Goal: Transaction & Acquisition: Purchase product/service

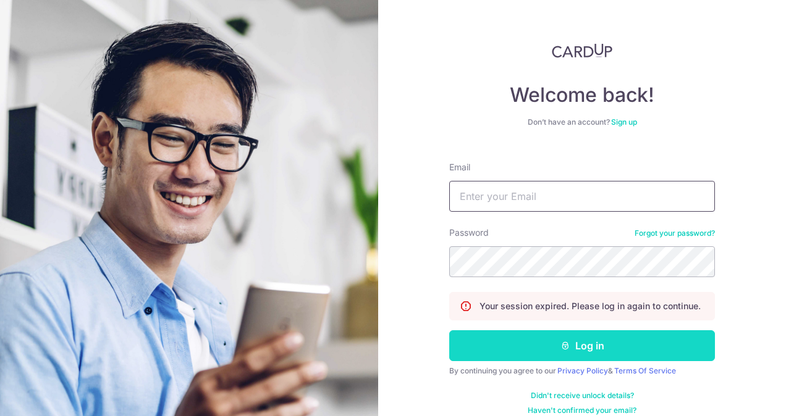
type input "[EMAIL_ADDRESS][DOMAIN_NAME]"
click at [534, 352] on button "Log in" at bounding box center [582, 345] width 266 height 31
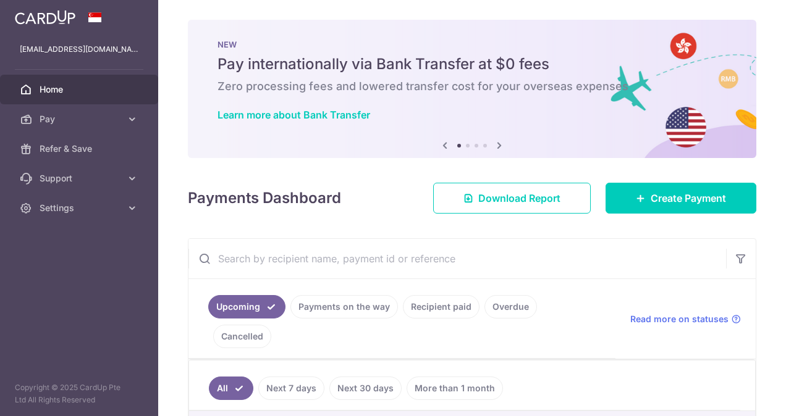
scroll to position [95, 0]
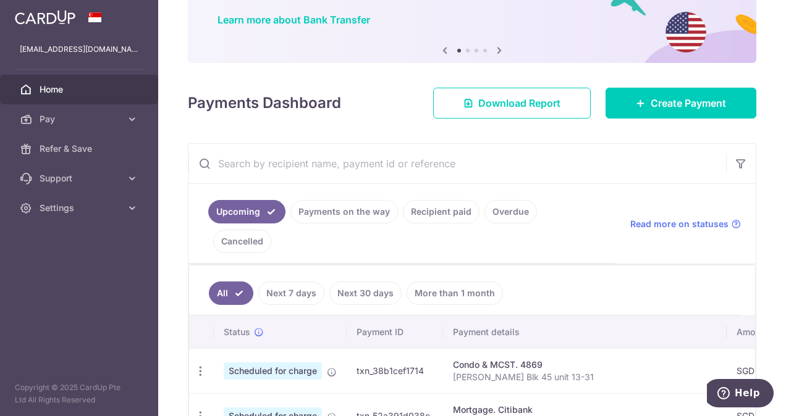
click at [458, 211] on link "Recipient paid" at bounding box center [441, 211] width 77 height 23
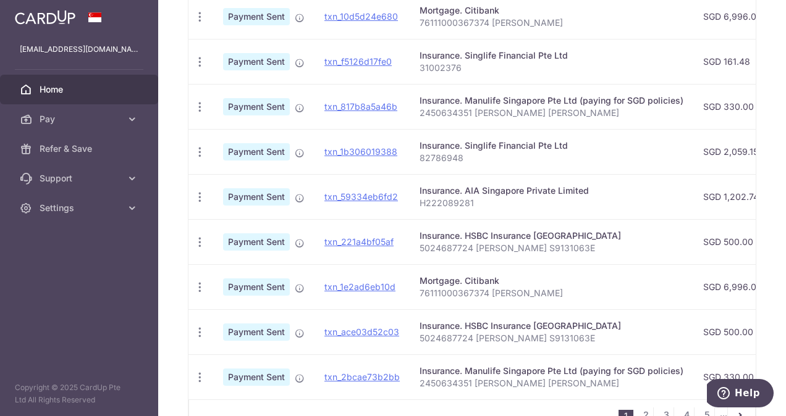
scroll to position [445, 0]
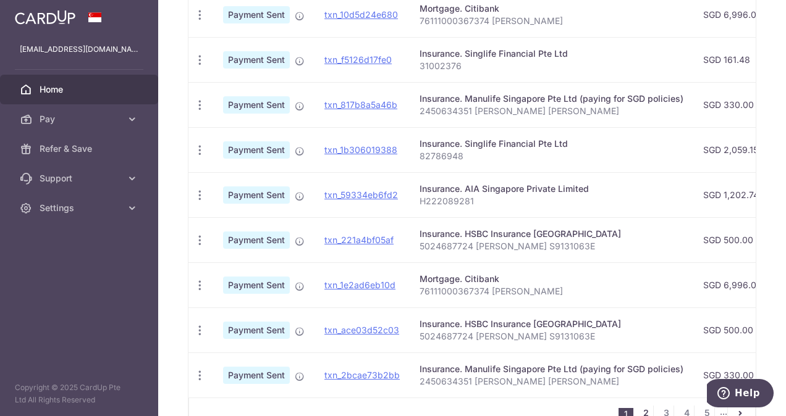
click at [638, 406] on link "2" at bounding box center [645, 413] width 15 height 15
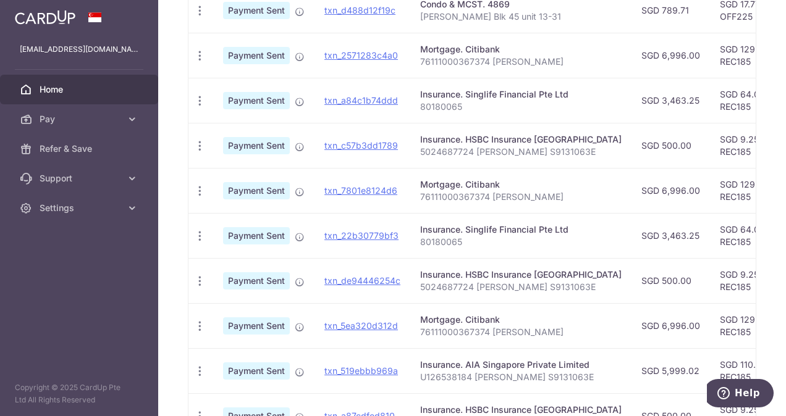
scroll to position [488, 0]
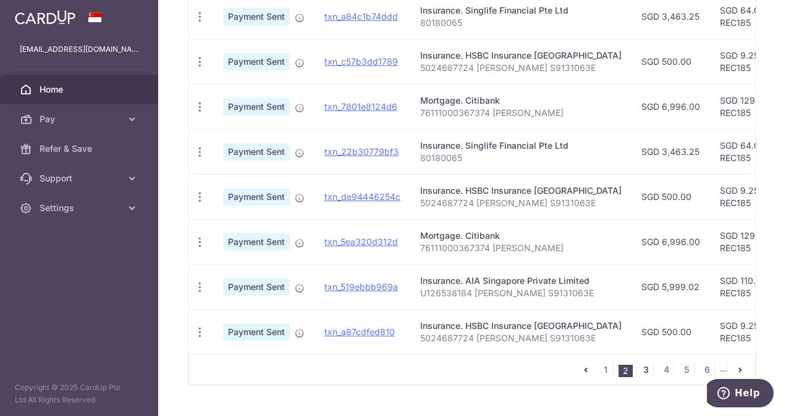
click at [638, 363] on link "3" at bounding box center [645, 370] width 15 height 15
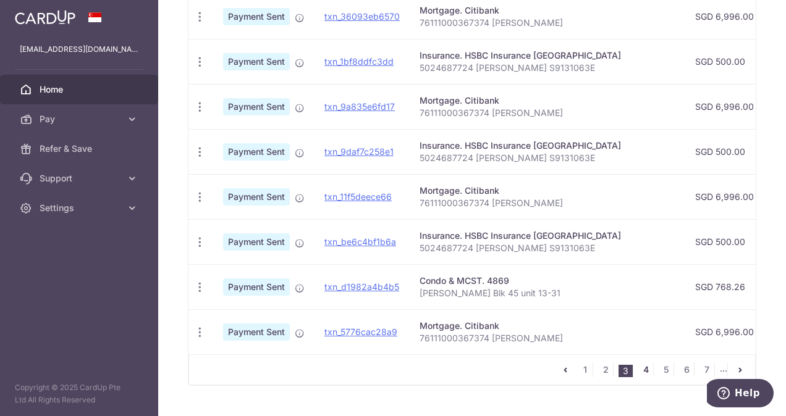
click at [638, 363] on link "4" at bounding box center [645, 370] width 15 height 15
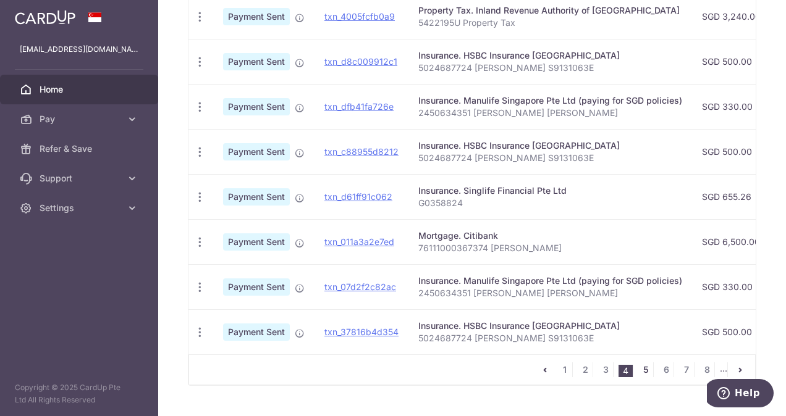
click at [640, 363] on link "5" at bounding box center [645, 370] width 15 height 15
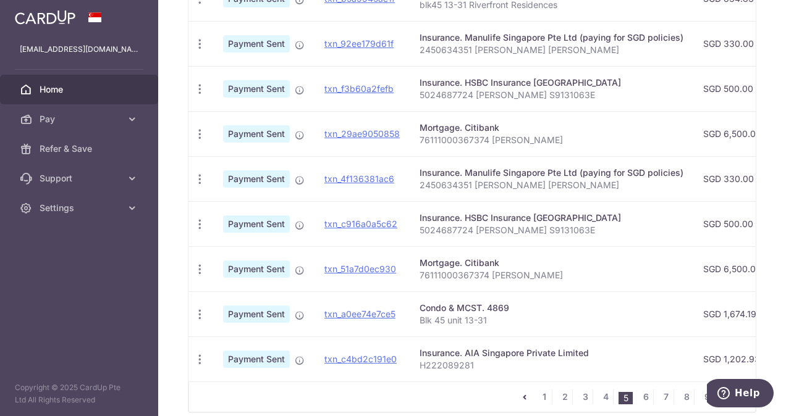
scroll to position [461, 0]
click at [644, 382] on nav "1 2 3 4 5 6 7 8 9 ..." at bounding box center [636, 397] width 238 height 30
click at [640, 390] on link "6" at bounding box center [645, 397] width 15 height 15
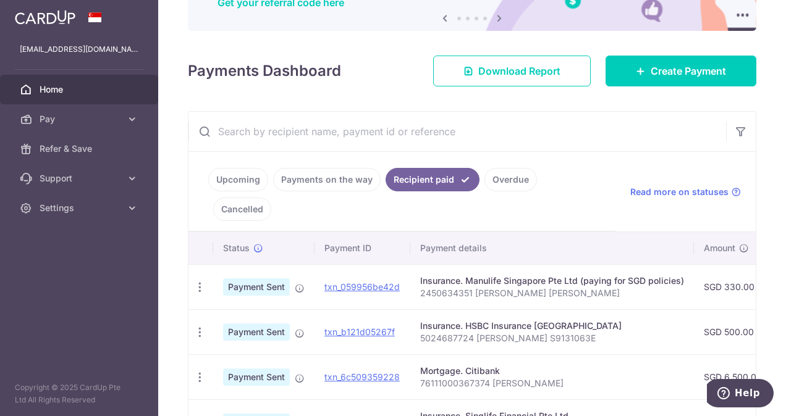
scroll to position [137, 0]
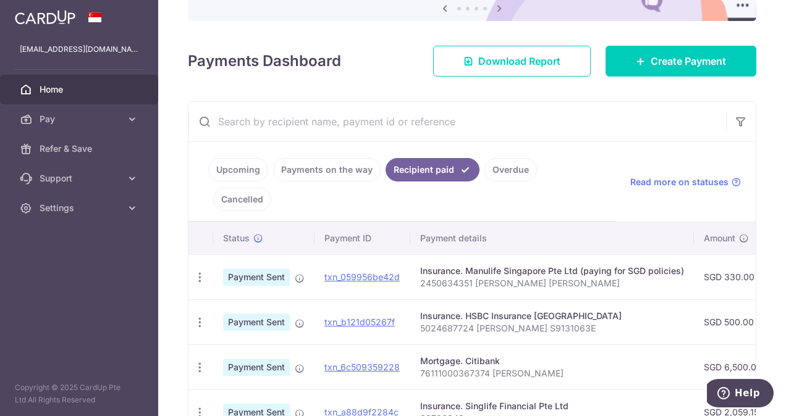
click at [240, 166] on link "Upcoming" at bounding box center [238, 169] width 60 height 23
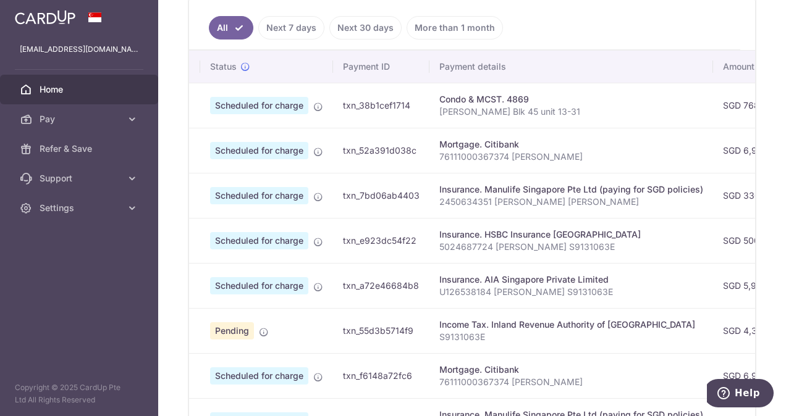
scroll to position [0, 0]
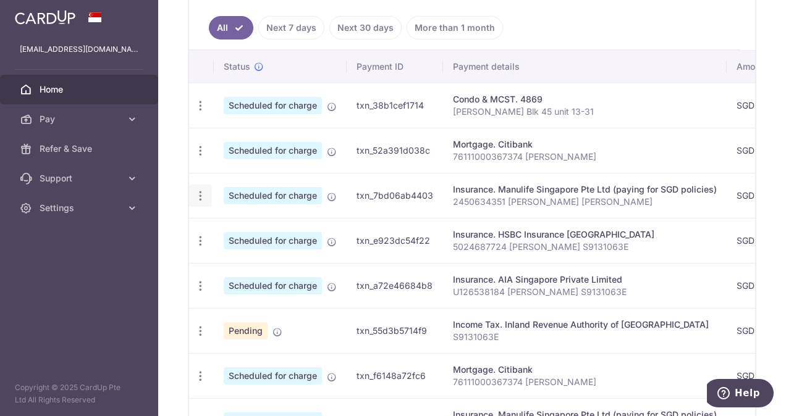
click at [203, 185] on div "Update payment Cancel payment" at bounding box center [200, 196] width 23 height 23
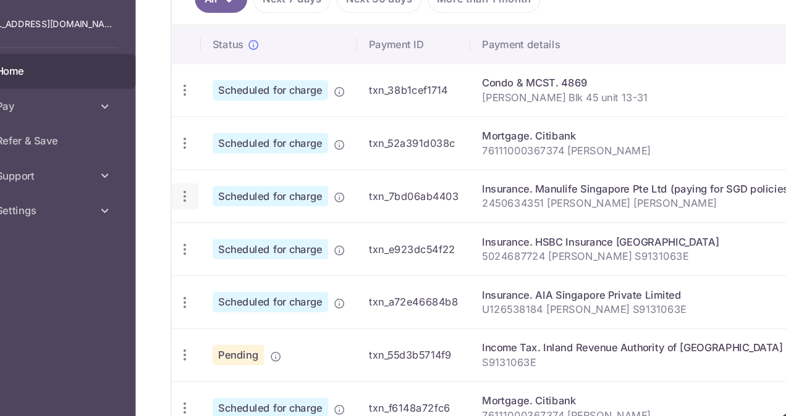
click at [203, 190] on icon "button" at bounding box center [200, 196] width 13 height 13
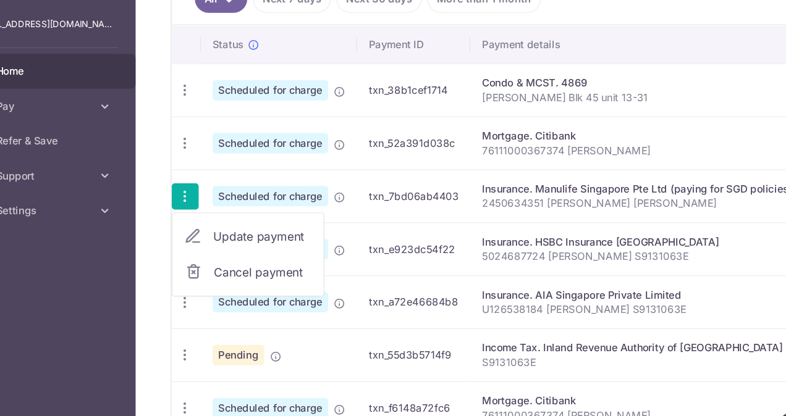
click at [300, 222] on span "Update payment" at bounding box center [266, 229] width 84 height 15
radio input "true"
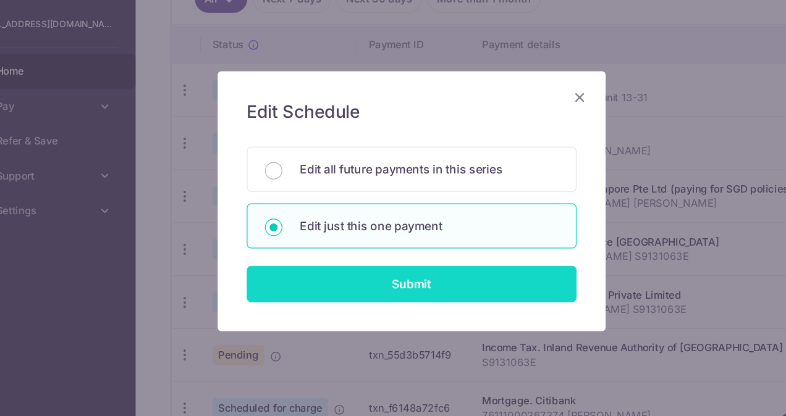
click at [353, 265] on input "Submit" at bounding box center [393, 270] width 280 height 31
radio input "true"
type input "330.00"
type input "31/10/2025"
type input "2450634351 [PERSON_NAME] [PERSON_NAME]"
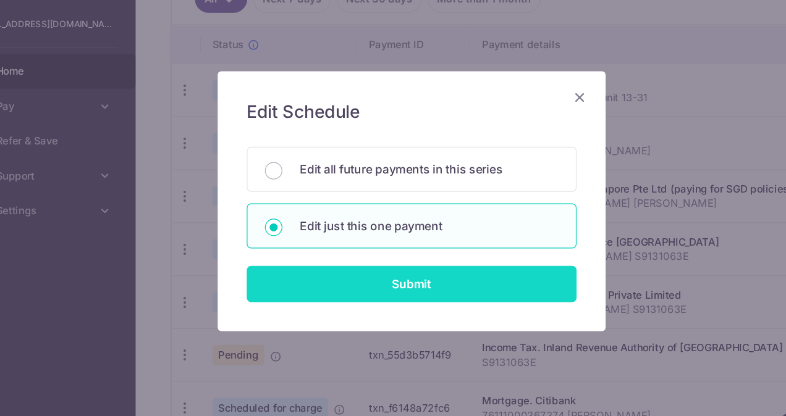
type input "REC185"
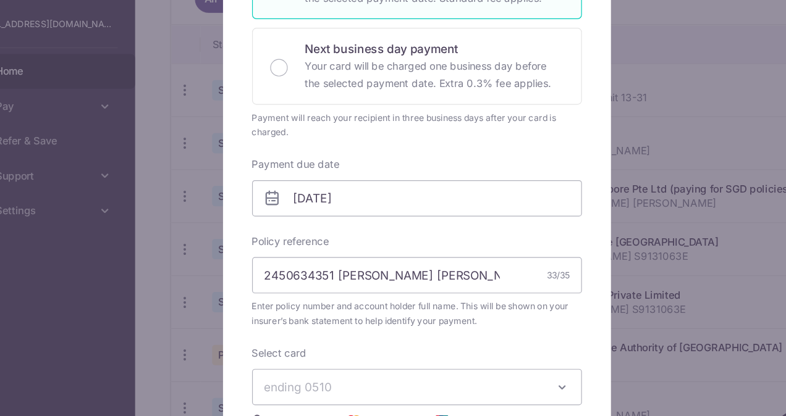
scroll to position [240, 0]
click at [348, 192] on input "31/10/2025" at bounding box center [398, 197] width 280 height 31
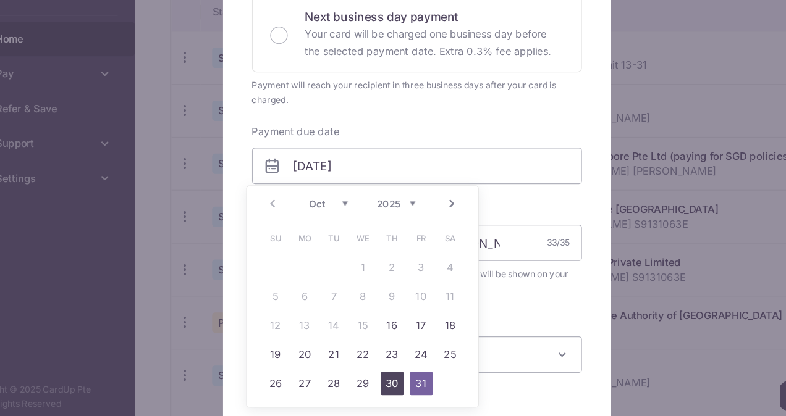
click at [379, 382] on link "30" at bounding box center [377, 383] width 20 height 20
type input "[DATE]"
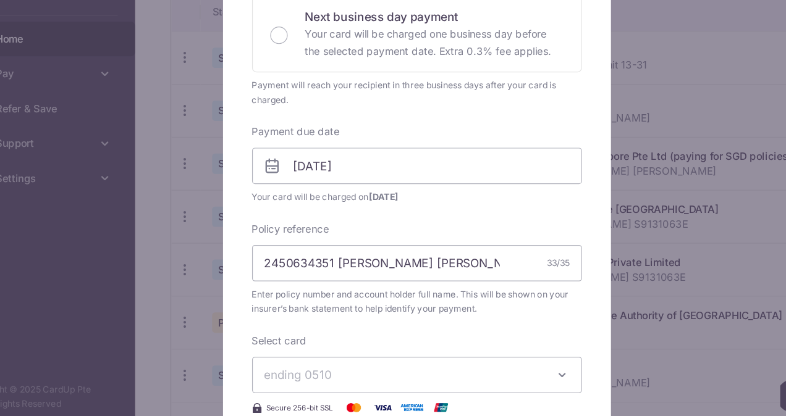
click at [481, 238] on div "Enter payment amount 330.00 330.00 SGD To change the payment amount, please can…" at bounding box center [398, 187] width 280 height 577
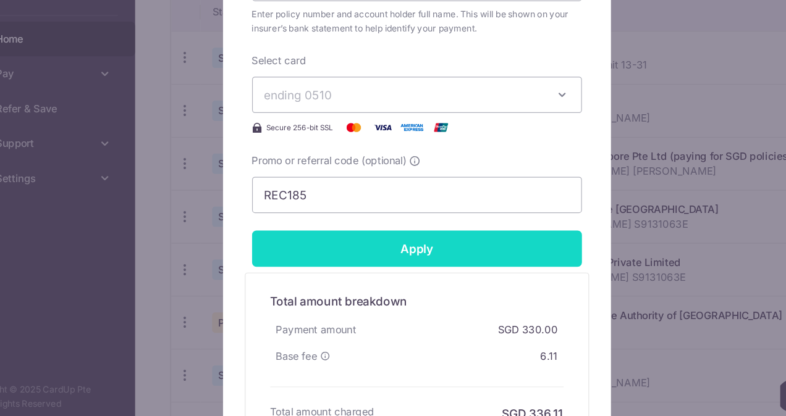
click at [459, 271] on input "Apply" at bounding box center [398, 268] width 280 height 31
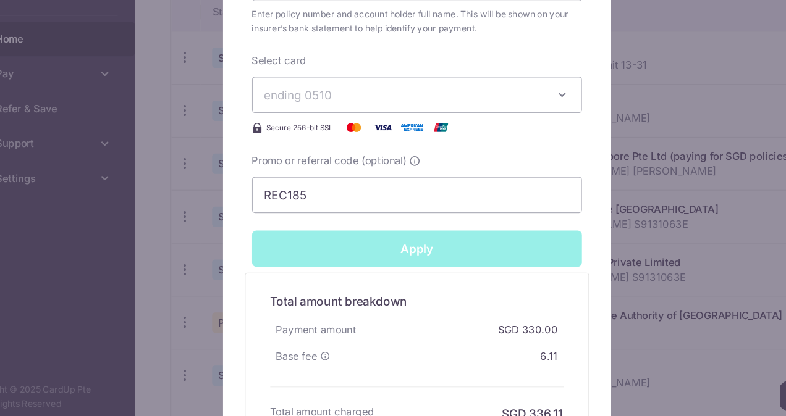
type input "Successfully Applied"
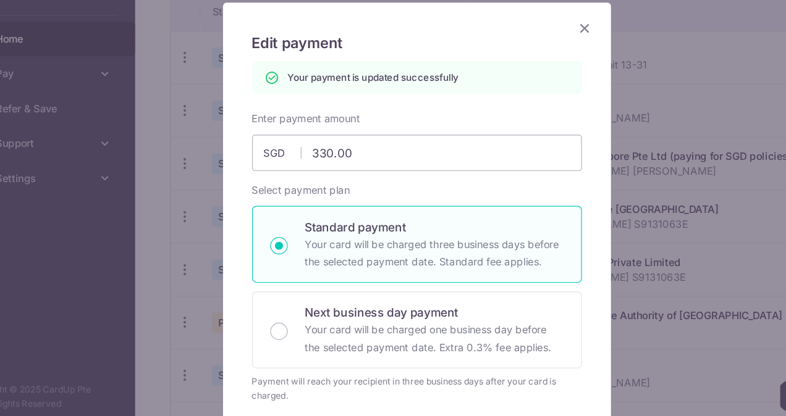
scroll to position [23, 0]
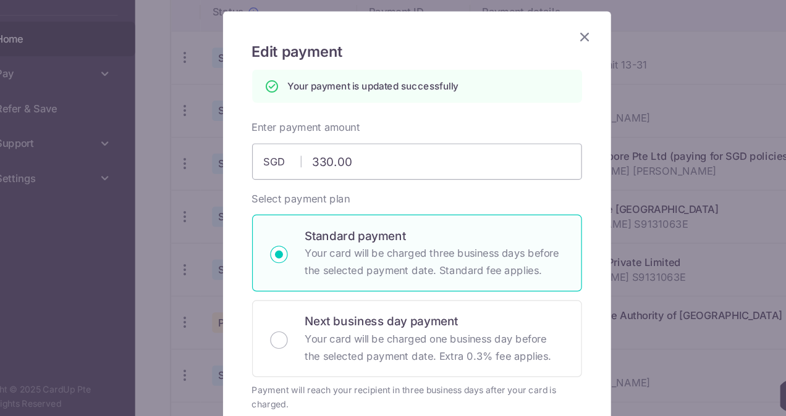
click at [536, 85] on icon "Close" at bounding box center [540, 87] width 15 height 15
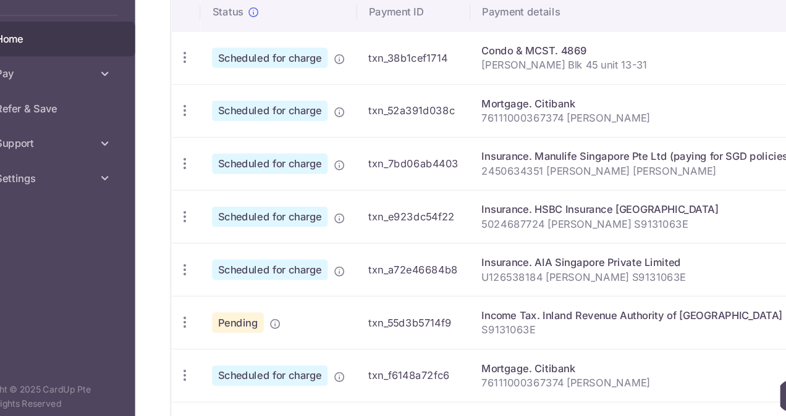
scroll to position [394, 0]
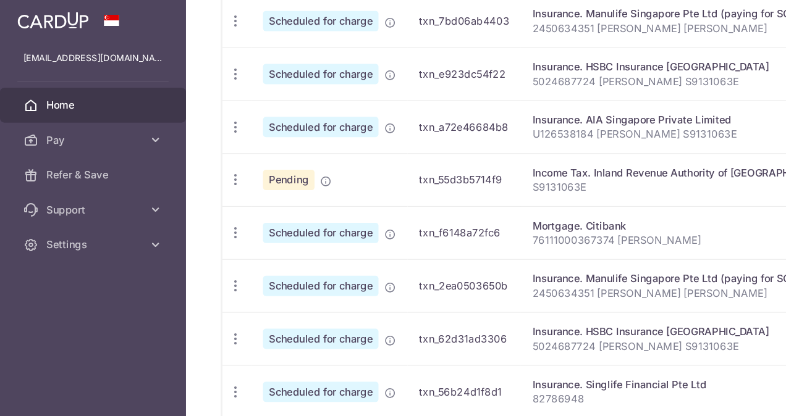
scroll to position [510, 0]
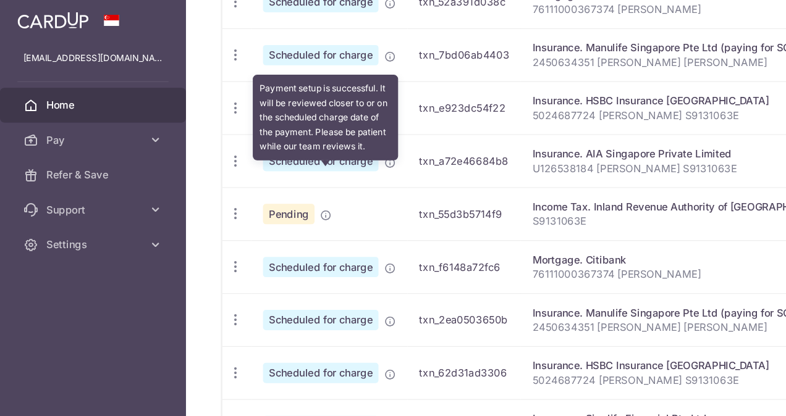
click at [276, 178] on icon at bounding box center [277, 183] width 10 height 10
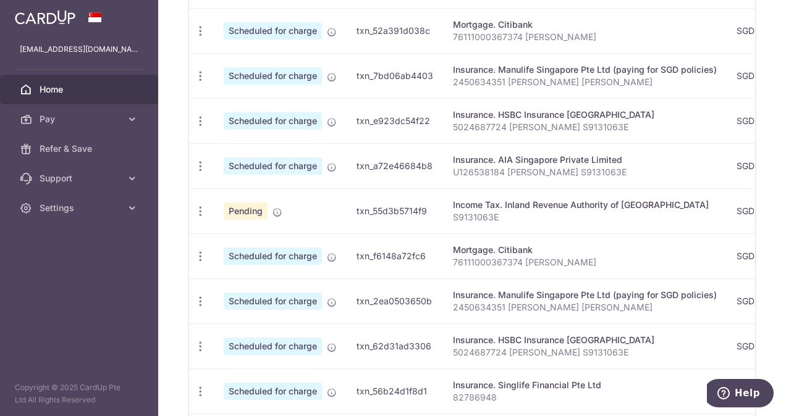
scroll to position [539, 0]
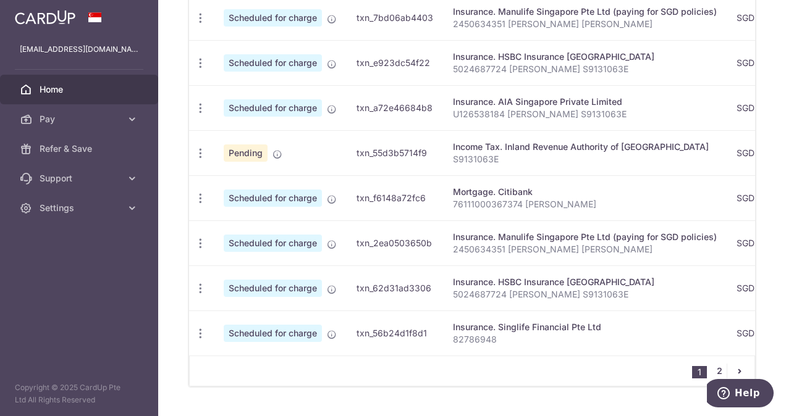
click at [713, 364] on link "2" at bounding box center [718, 371] width 15 height 15
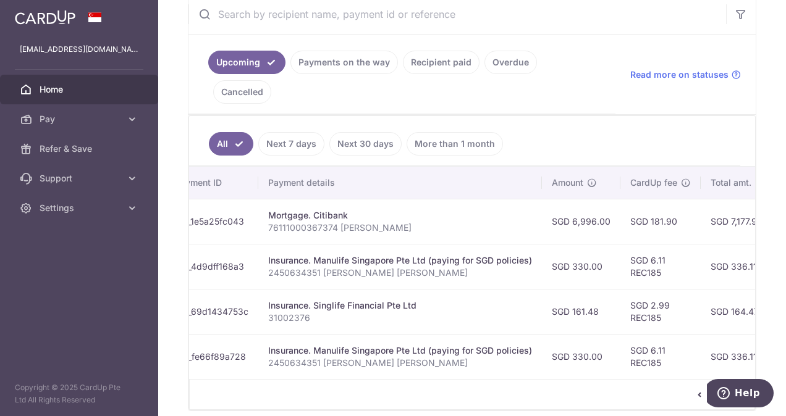
scroll to position [243, 0]
click at [711, 388] on link "1" at bounding box center [718, 395] width 15 height 15
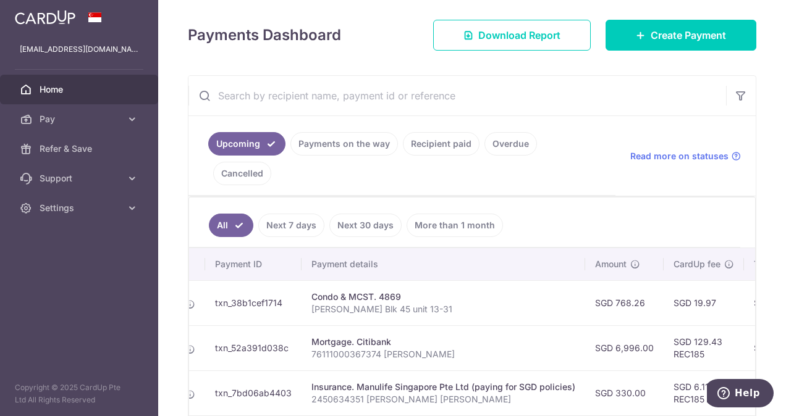
scroll to position [0, 0]
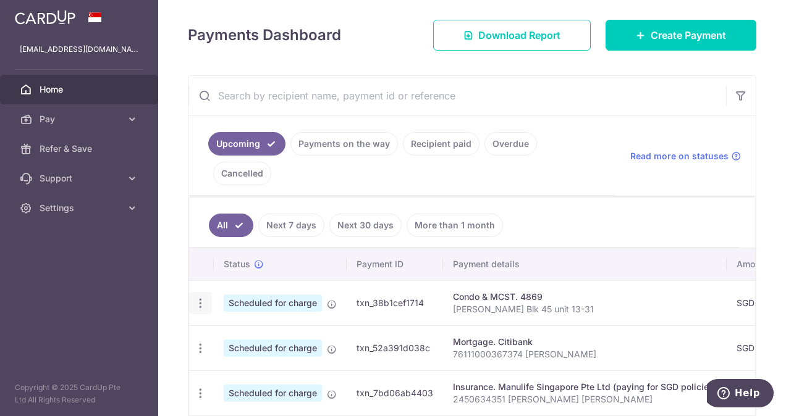
click at [201, 297] on icon "button" at bounding box center [200, 303] width 13 height 13
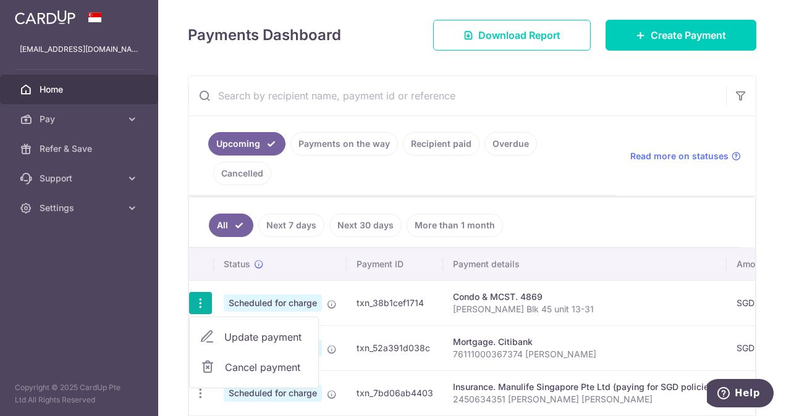
click at [268, 330] on span "Update payment" at bounding box center [266, 337] width 84 height 15
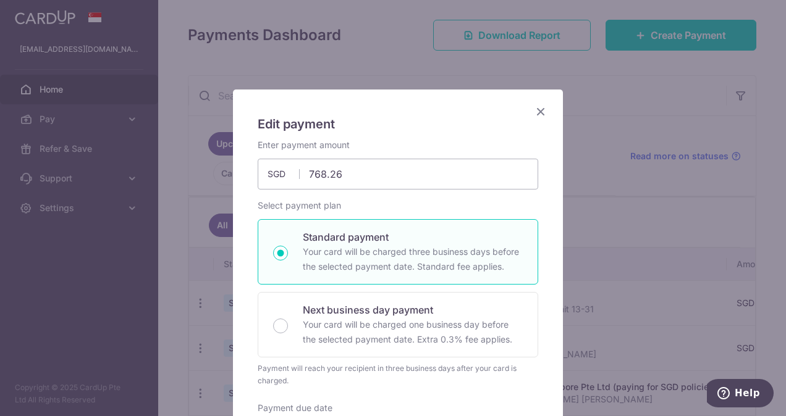
click at [537, 112] on icon "Close" at bounding box center [540, 111] width 15 height 15
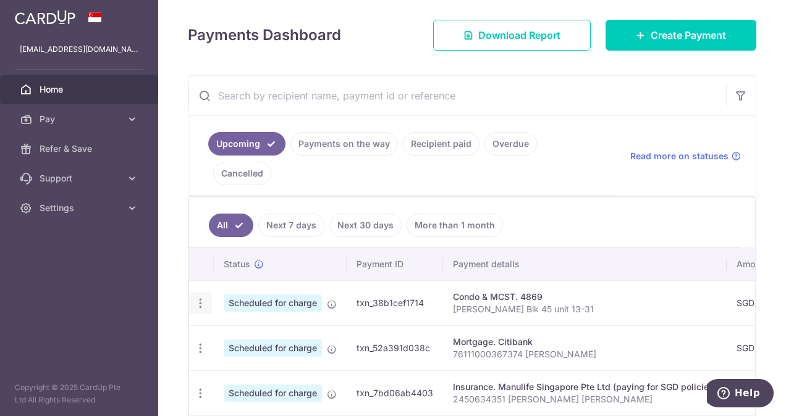
click at [200, 297] on icon "button" at bounding box center [200, 303] width 13 height 13
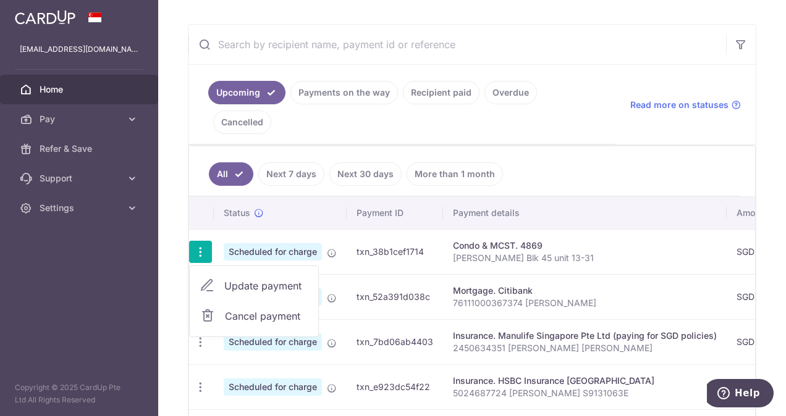
scroll to position [214, 0]
click at [277, 309] on span "Cancel payment" at bounding box center [266, 316] width 83 height 15
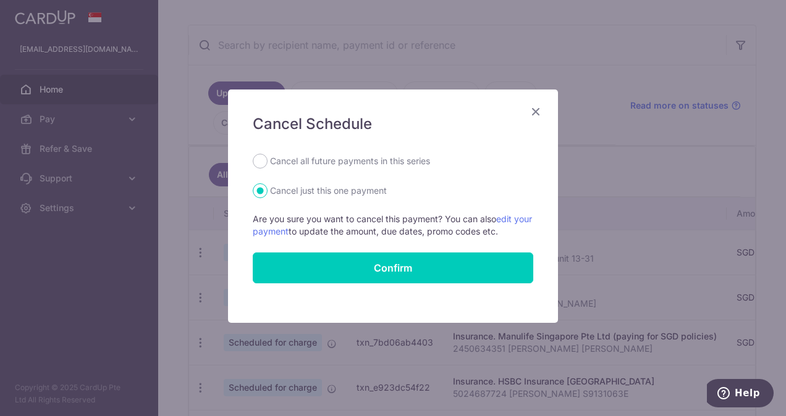
click at [372, 171] on form "Cancel all future payments in this series Cancel just this one payment Are you …" at bounding box center [393, 219] width 280 height 130
click at [370, 164] on label "Cancel all future payments in this series" at bounding box center [350, 161] width 160 height 15
click at [267, 164] on input "Cancel all future payments in this series" at bounding box center [260, 161] width 15 height 15
radio input "true"
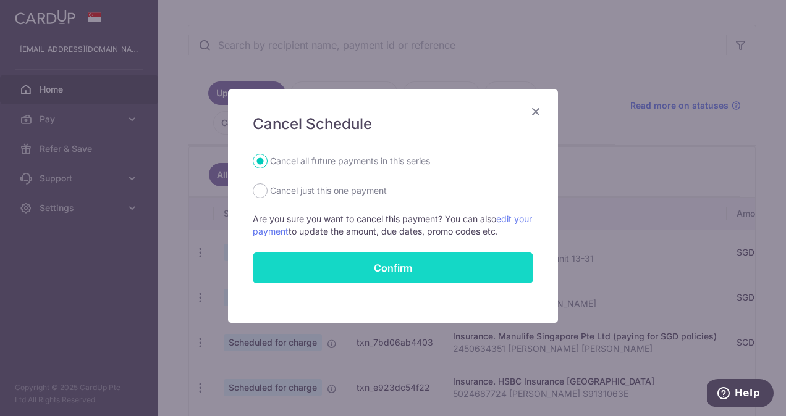
click at [416, 272] on button "Confirm" at bounding box center [393, 268] width 280 height 31
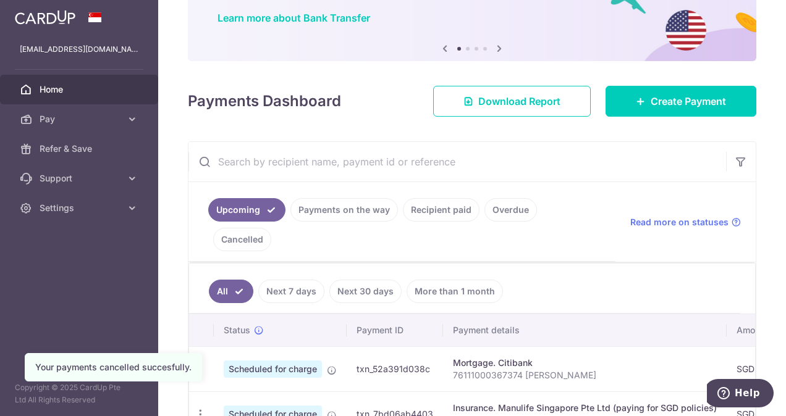
scroll to position [96, 0]
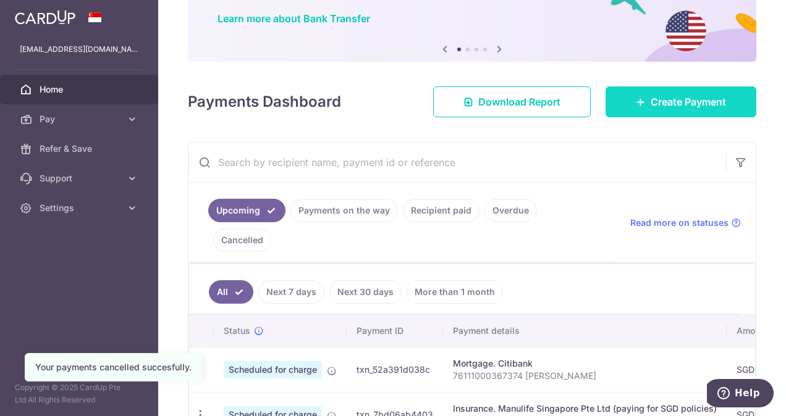
click at [693, 103] on span "Create Payment" at bounding box center [687, 101] width 75 height 15
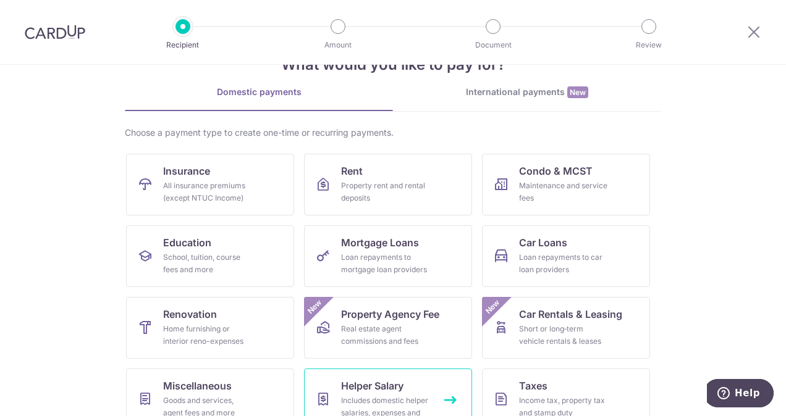
scroll to position [38, 0]
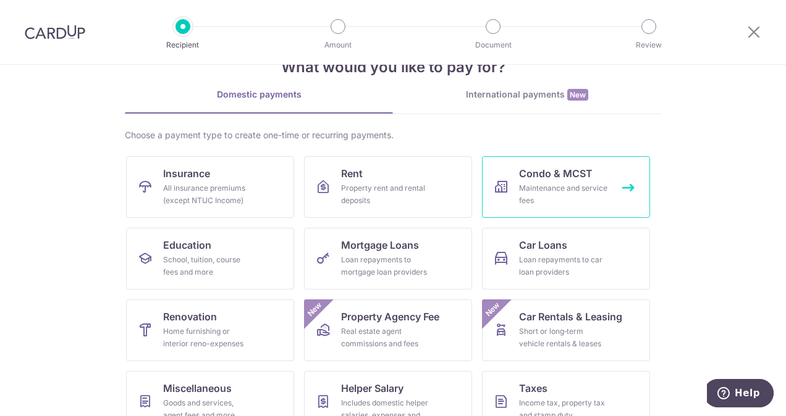
click at [540, 198] on div "Maintenance and service fees" at bounding box center [563, 194] width 89 height 25
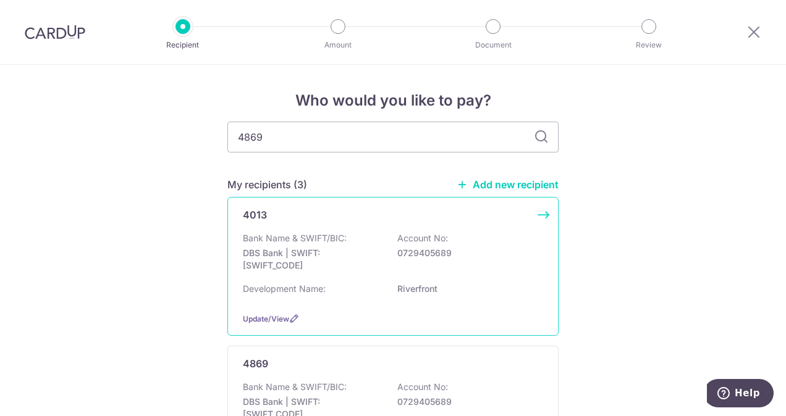
type input "4869\"
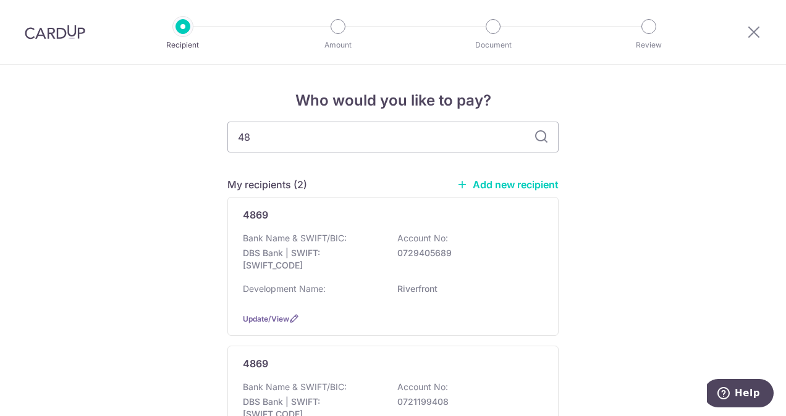
type input "4"
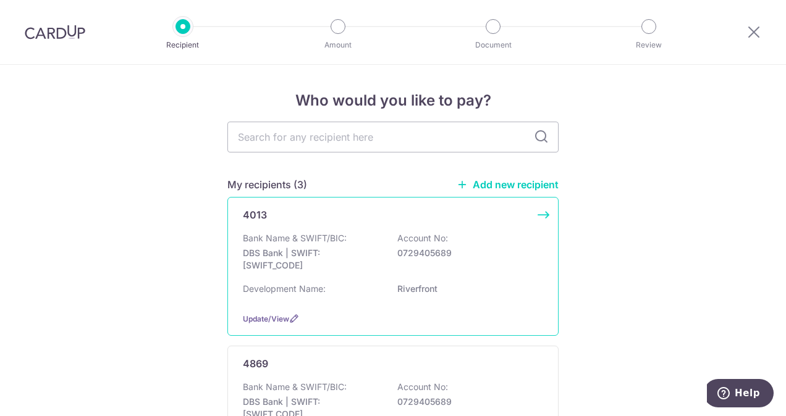
click at [542, 215] on div "4013 Bank Name & SWIFT/BIC: DBS Bank | SWIFT: [SWIFT_CODE] Account No: 07294056…" at bounding box center [392, 266] width 331 height 139
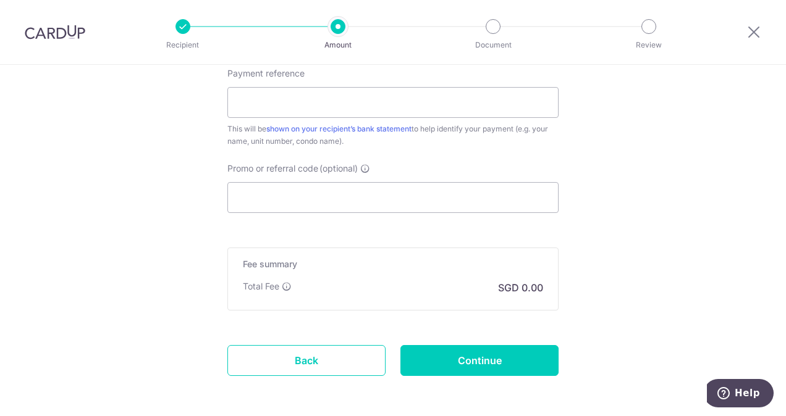
scroll to position [716, 0]
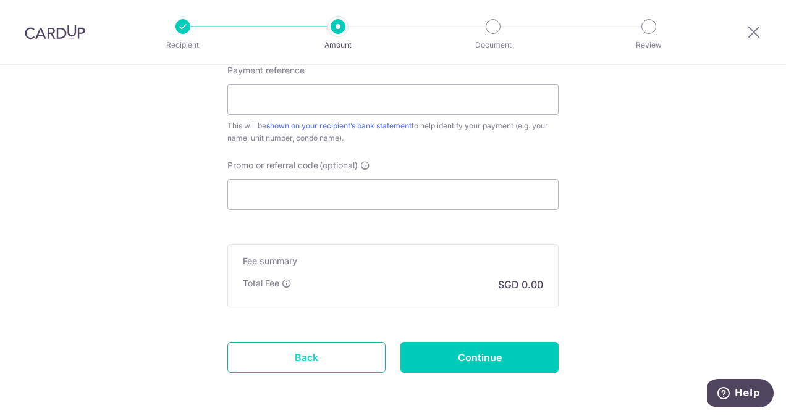
click at [323, 354] on link "Back" at bounding box center [306, 357] width 158 height 31
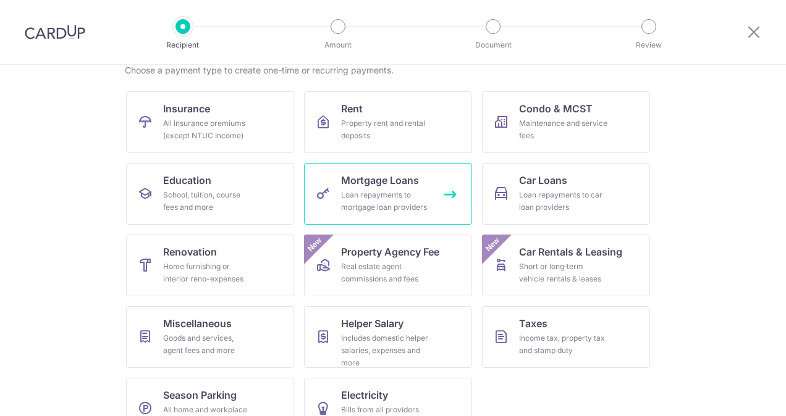
scroll to position [136, 0]
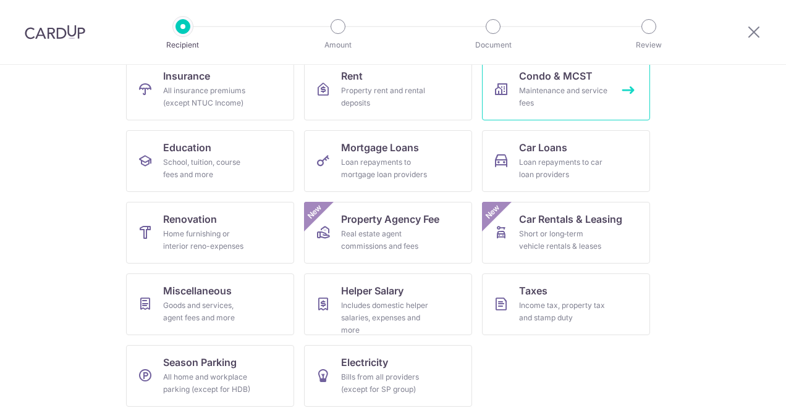
click at [561, 94] on div "Maintenance and service fees" at bounding box center [563, 97] width 89 height 25
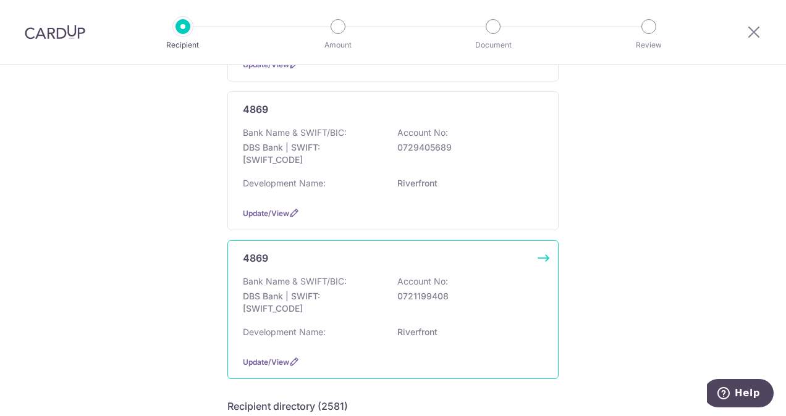
scroll to position [253, 0]
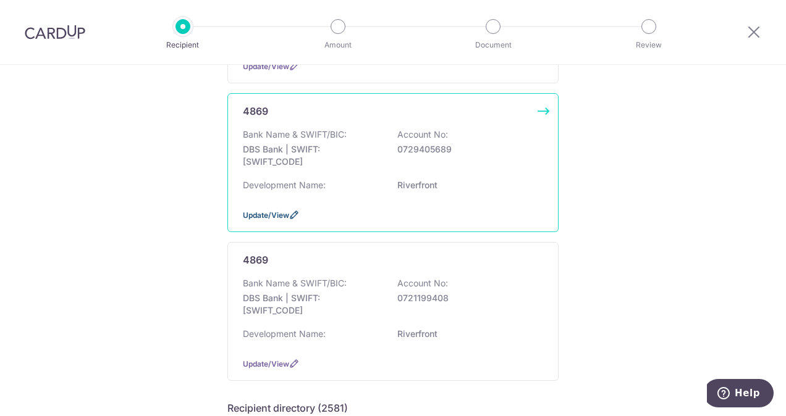
click at [294, 213] on icon at bounding box center [294, 215] width 10 height 10
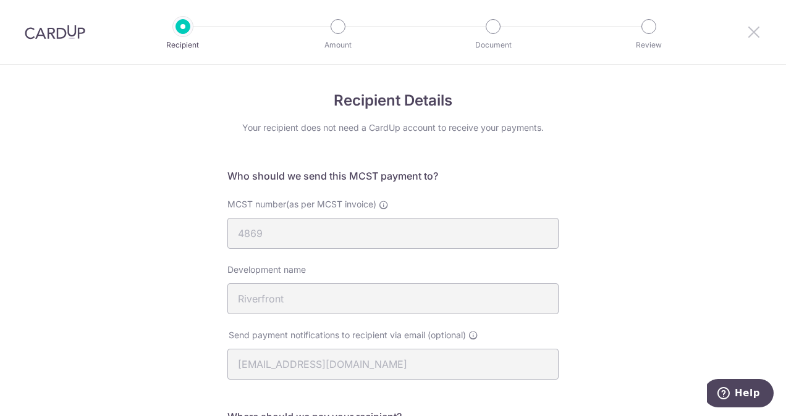
click at [755, 33] on icon at bounding box center [753, 31] width 15 height 15
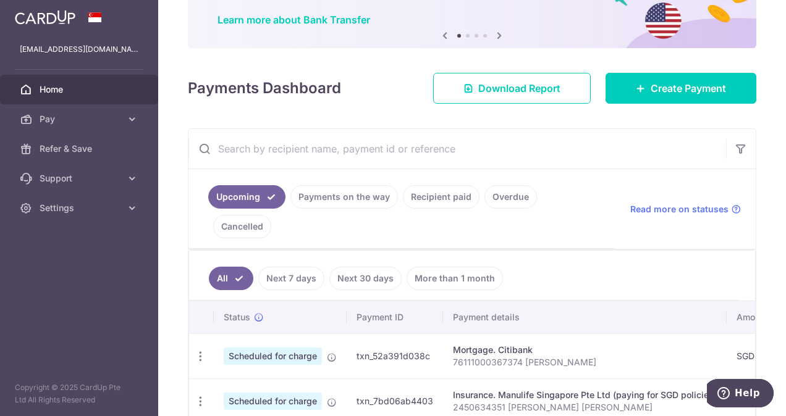
scroll to position [94, 0]
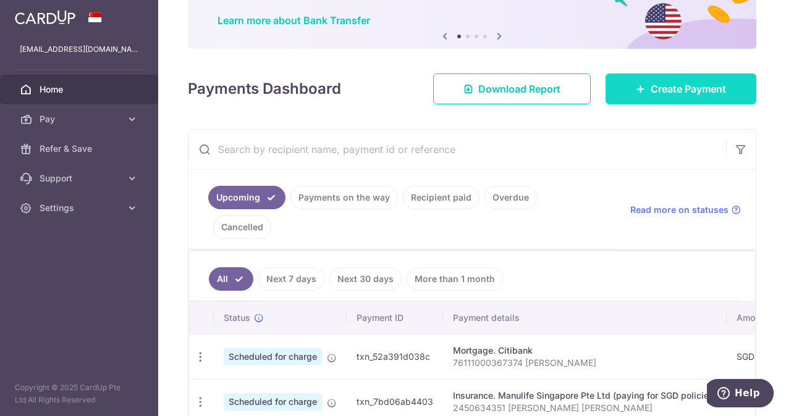
click at [708, 90] on span "Create Payment" at bounding box center [687, 89] width 75 height 15
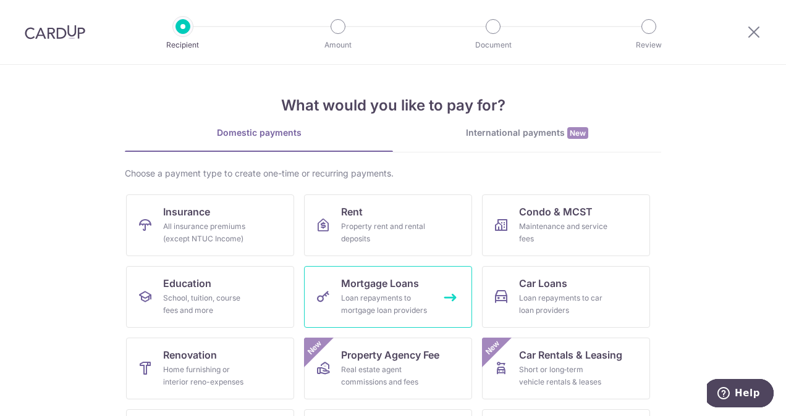
scroll to position [28, 0]
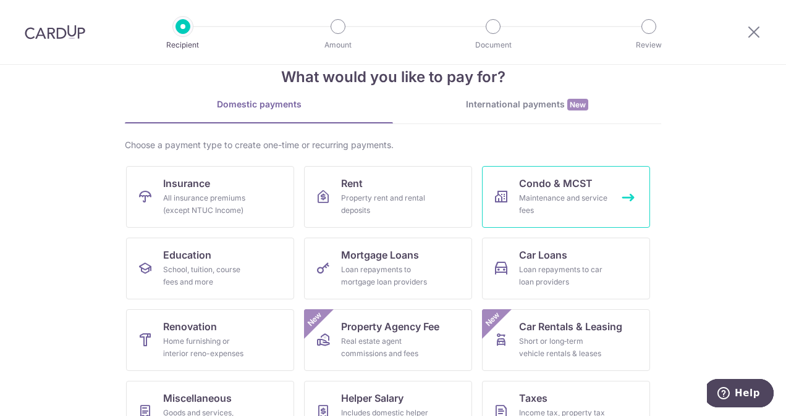
click at [569, 166] on link "Condo & MCST Maintenance and service fees" at bounding box center [566, 197] width 168 height 62
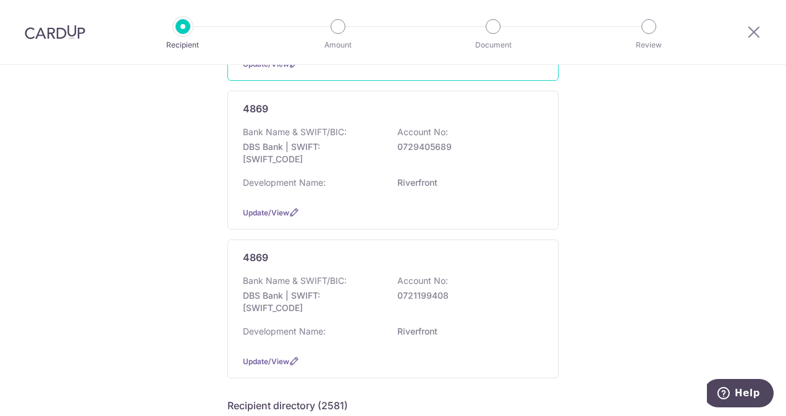
scroll to position [256, 0]
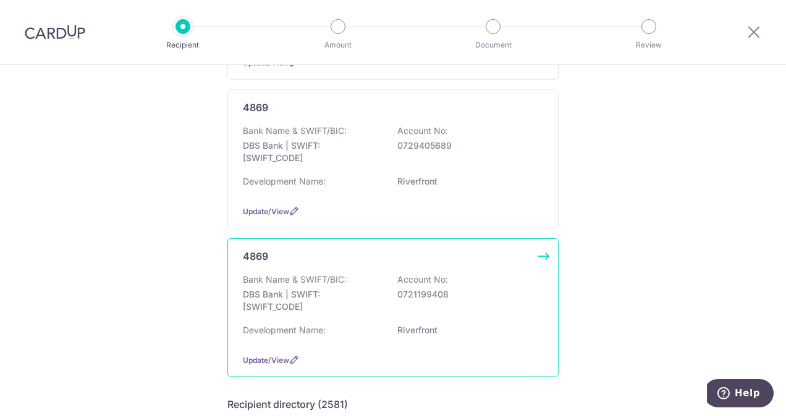
click at [468, 301] on div "Bank Name & SWIFT/BIC: DBS Bank | SWIFT: [SWIFT_CODE] Account No: 0721199408" at bounding box center [393, 297] width 300 height 46
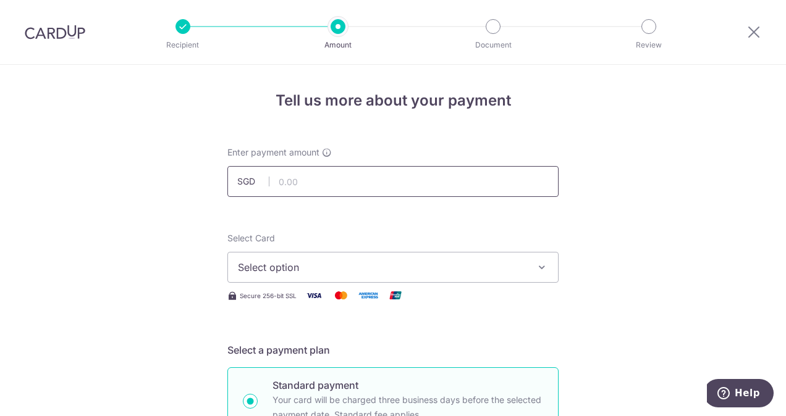
click at [395, 193] on input "text" at bounding box center [392, 181] width 331 height 31
type input "789.71"
click at [317, 266] on span "Select option" at bounding box center [382, 267] width 288 height 15
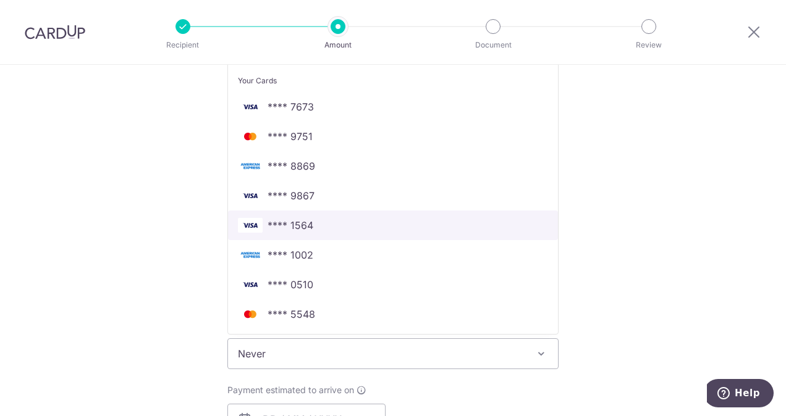
scroll to position [250, 0]
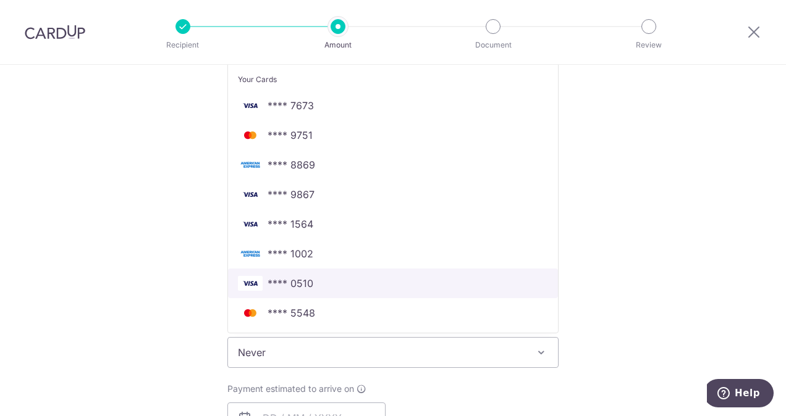
click at [314, 280] on span "**** 0510" at bounding box center [393, 283] width 310 height 15
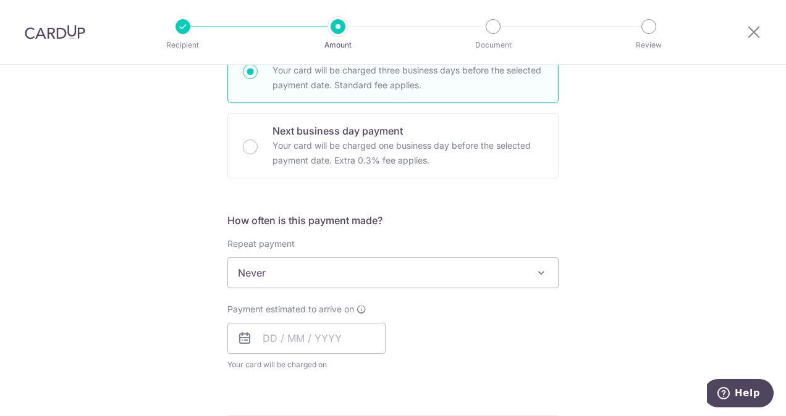
scroll to position [330, 0]
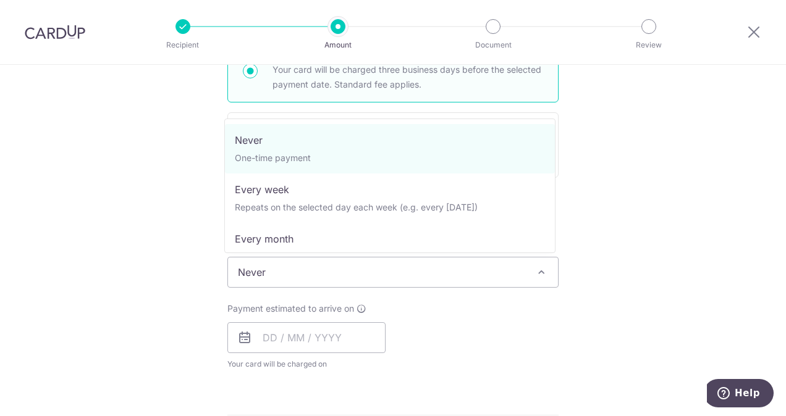
click at [314, 280] on span "Never" at bounding box center [393, 273] width 330 height 30
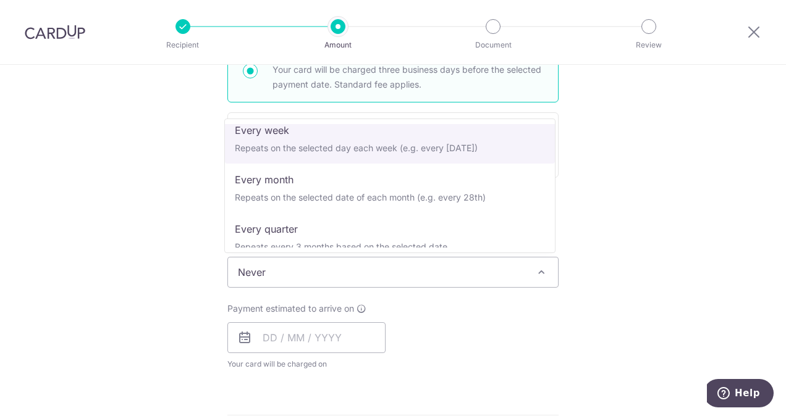
scroll to position [96, 0]
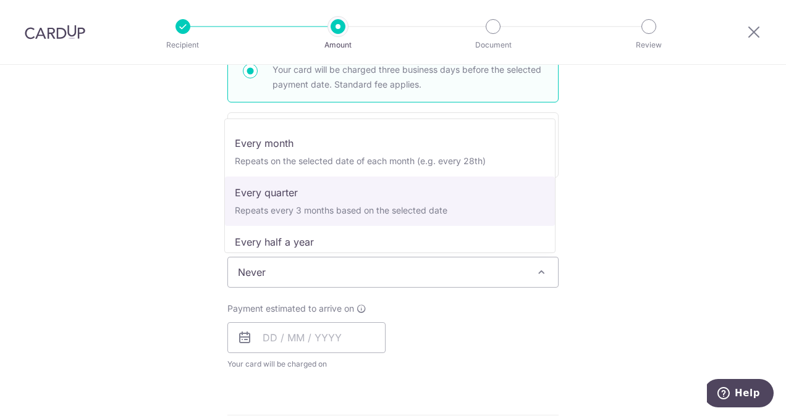
select select "4"
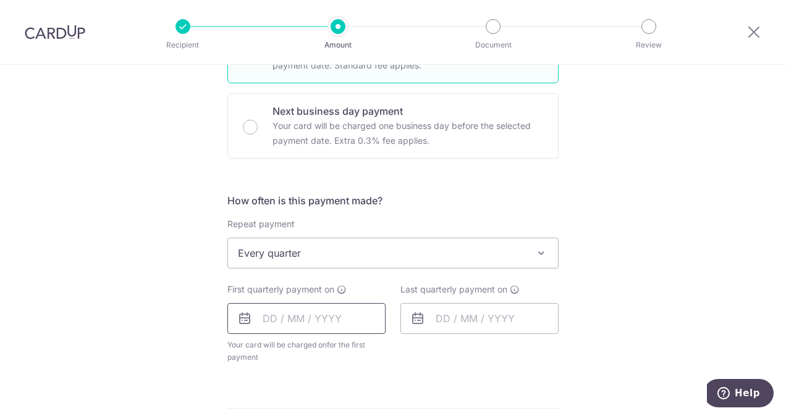
scroll to position [350, 0]
click at [346, 324] on input "text" at bounding box center [306, 318] width 158 height 31
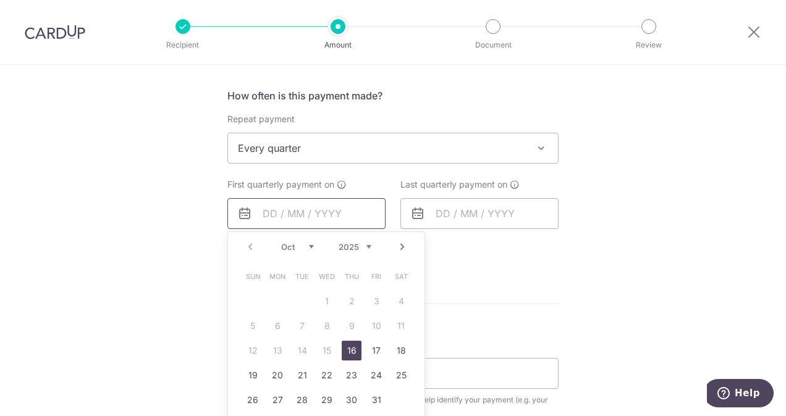
scroll to position [458, 0]
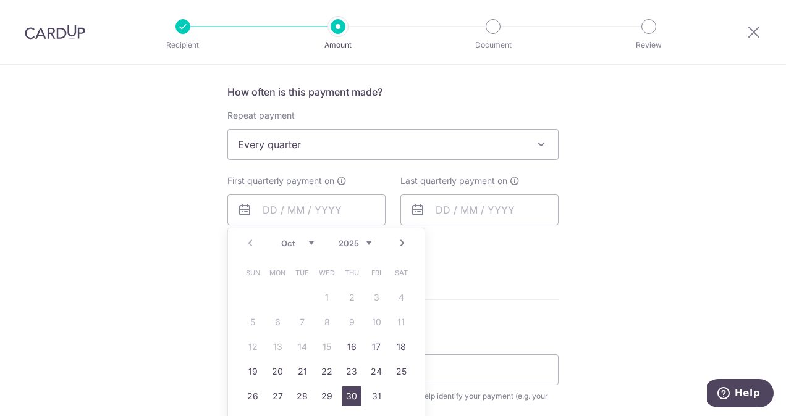
click at [343, 389] on link "30" at bounding box center [352, 397] width 20 height 20
type input "[DATE]"
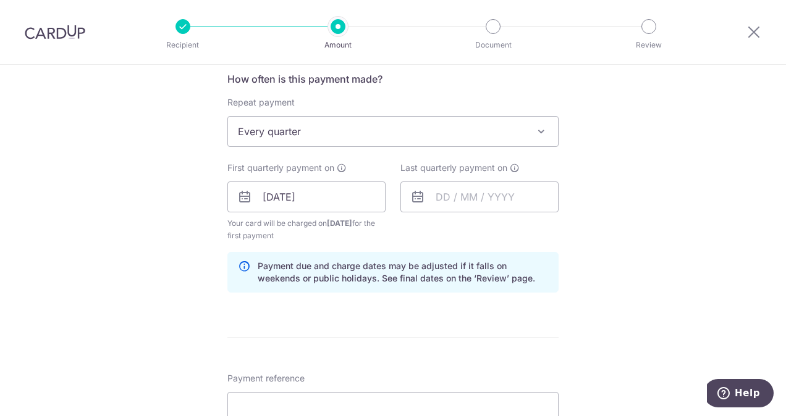
scroll to position [472, 0]
click at [492, 208] on input "text" at bounding box center [479, 196] width 158 height 31
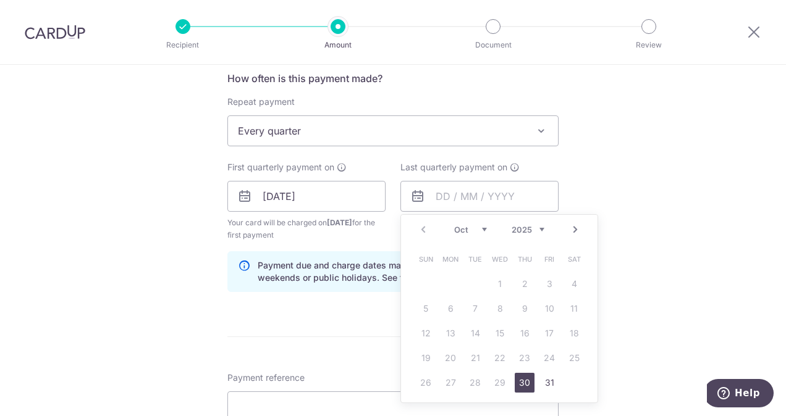
click at [578, 227] on link "Next" at bounding box center [575, 229] width 15 height 15
click at [571, 233] on link "Next" at bounding box center [575, 229] width 15 height 15
click at [564, 383] on link "31" at bounding box center [574, 383] width 20 height 20
type input "31/01/2026"
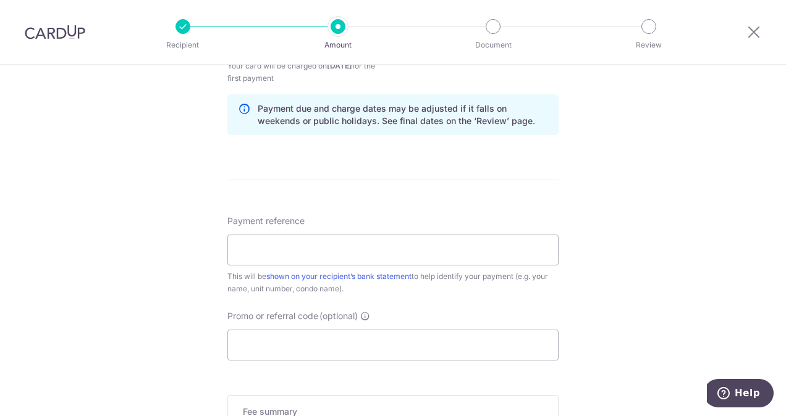
scroll to position [626, 0]
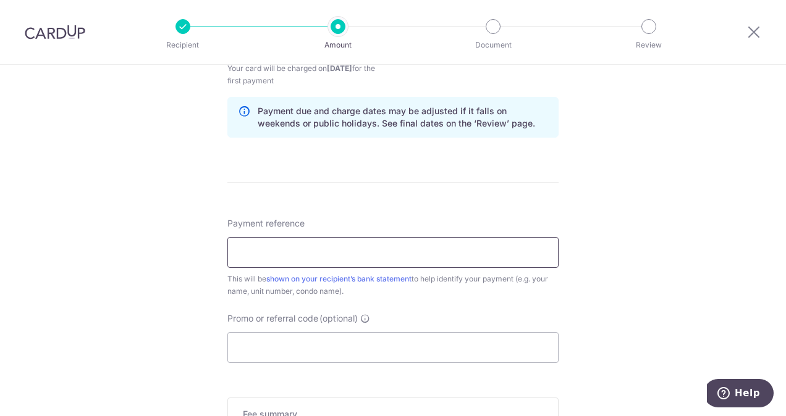
click at [371, 261] on input "Payment reference" at bounding box center [392, 252] width 331 height 31
type input "Blk 45 unit 13-31"
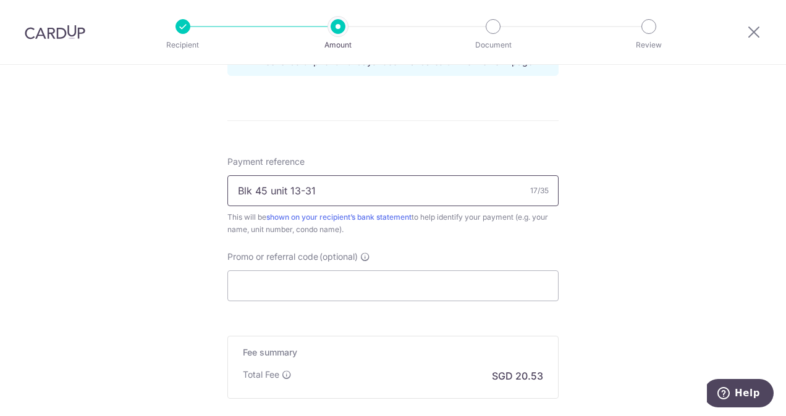
scroll to position [702, 0]
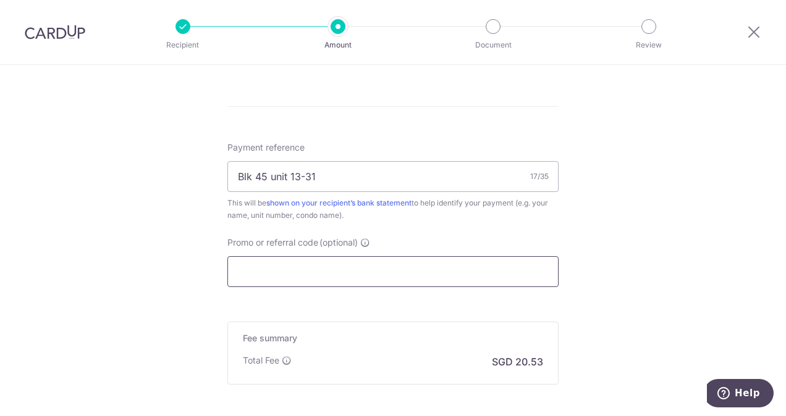
click at [416, 277] on input "Promo or referral code (optional)" at bounding box center [392, 271] width 331 height 31
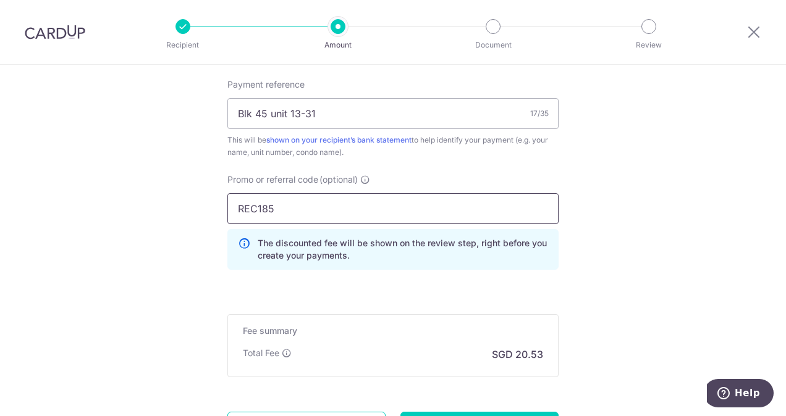
scroll to position [881, 0]
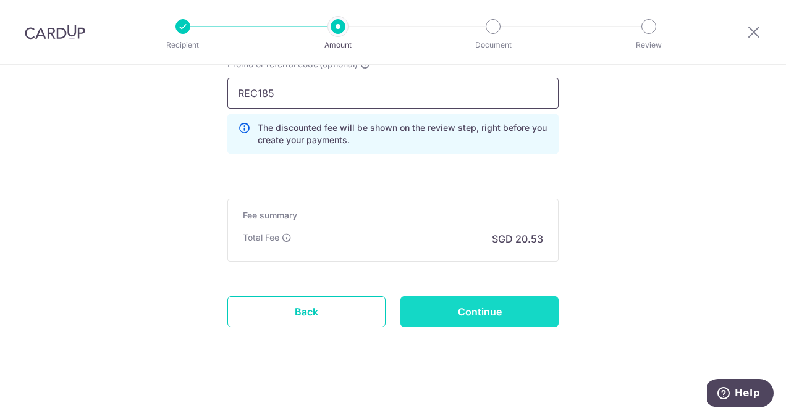
type input "REC185"
click at [524, 307] on input "Continue" at bounding box center [479, 311] width 158 height 31
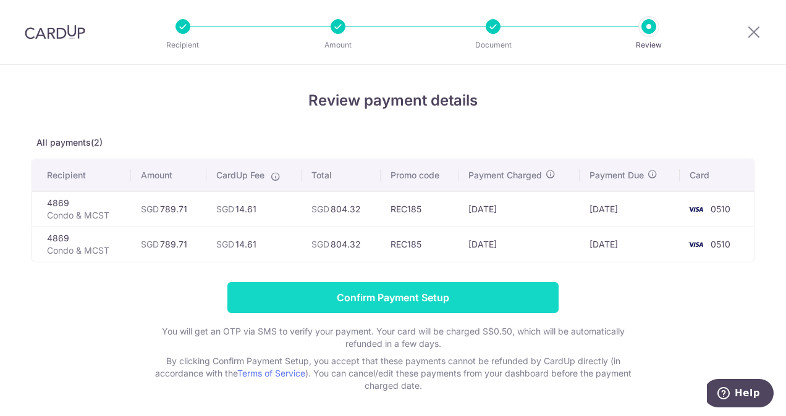
click at [453, 298] on input "Confirm Payment Setup" at bounding box center [392, 297] width 331 height 31
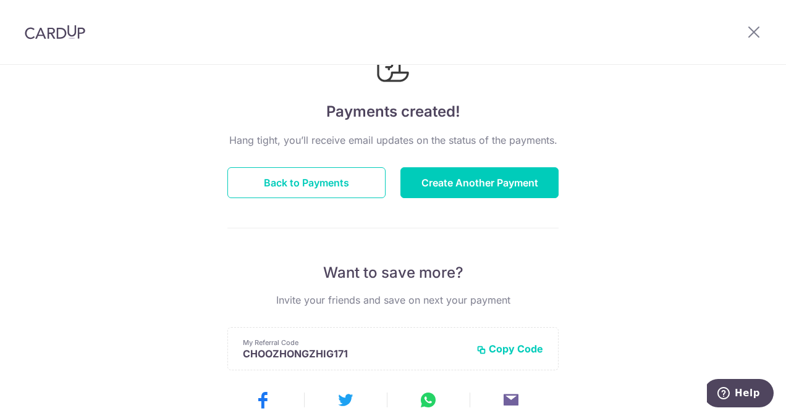
scroll to position [66, 0]
click at [308, 181] on button "Back to Payments" at bounding box center [306, 182] width 158 height 31
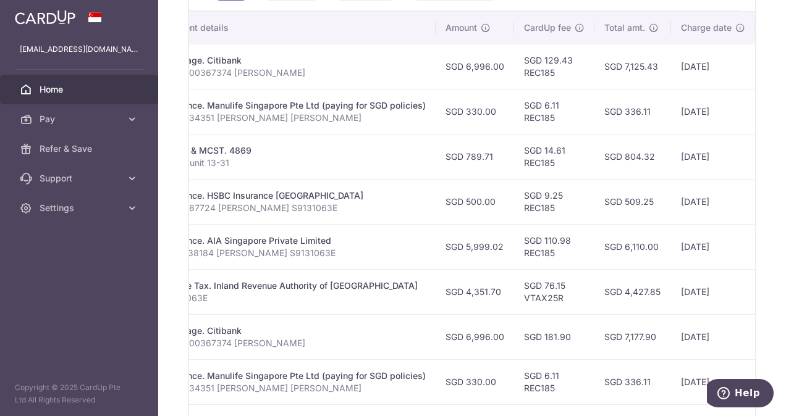
scroll to position [0, 292]
